Goal: Task Accomplishment & Management: Manage account settings

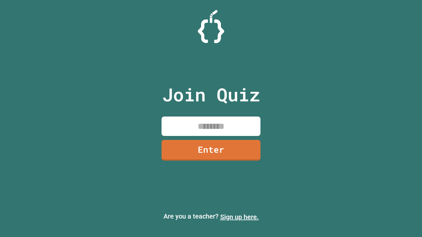
click at [239, 217] on link "Sign up here." at bounding box center [239, 217] width 39 height 8
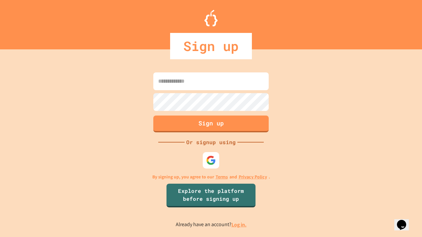
click at [239, 225] on link "Log in." at bounding box center [238, 225] width 15 height 7
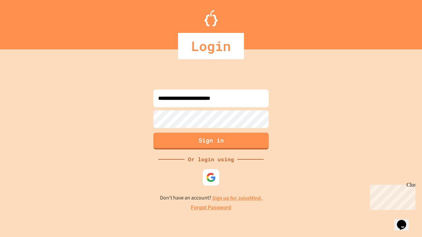
type input "**********"
